Goal: Find specific page/section: Find specific page/section

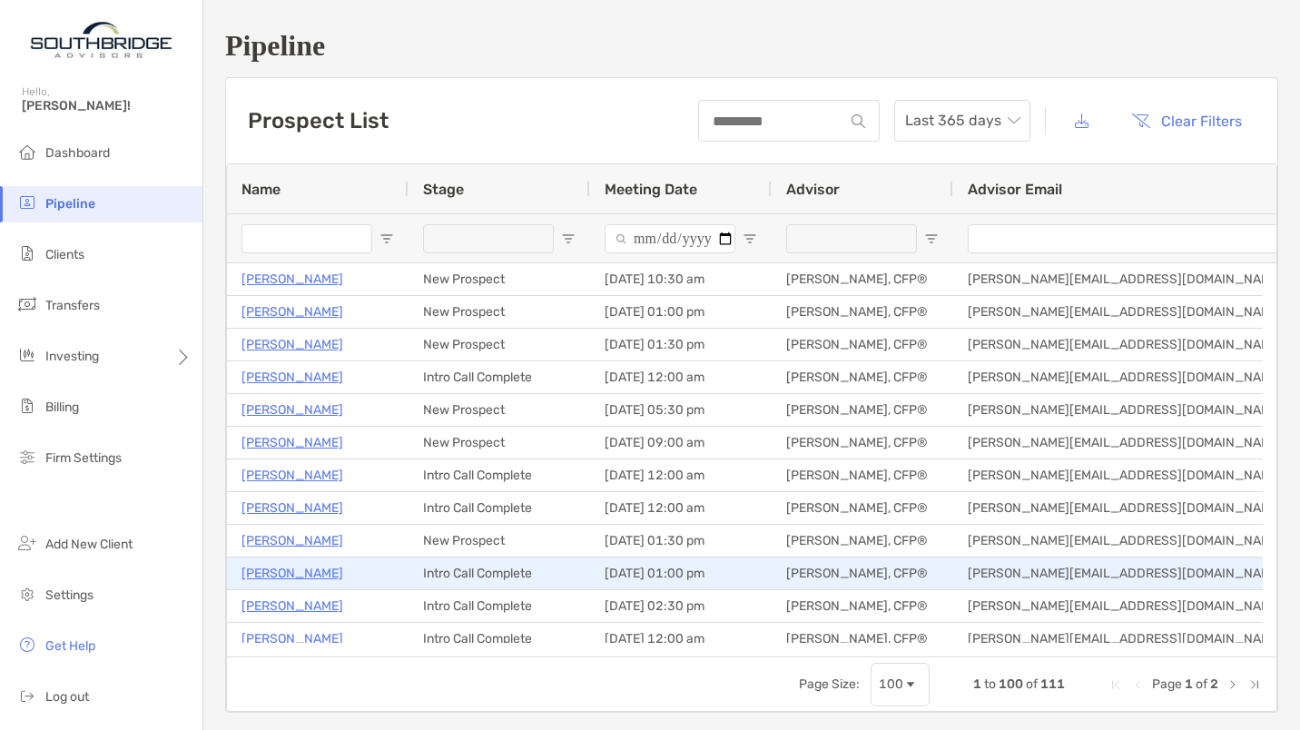
click at [290, 580] on p "[PERSON_NAME]" at bounding box center [293, 573] width 102 height 23
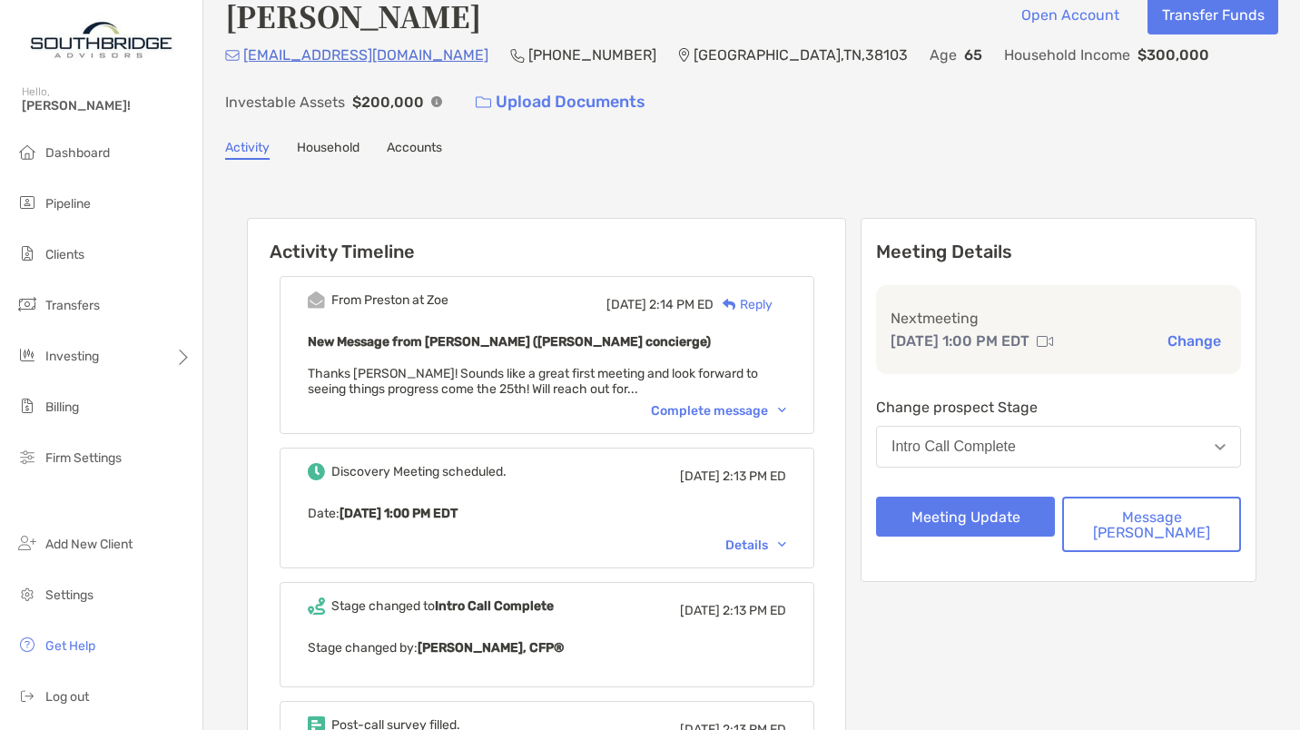
scroll to position [25, 0]
